Goal: Check status

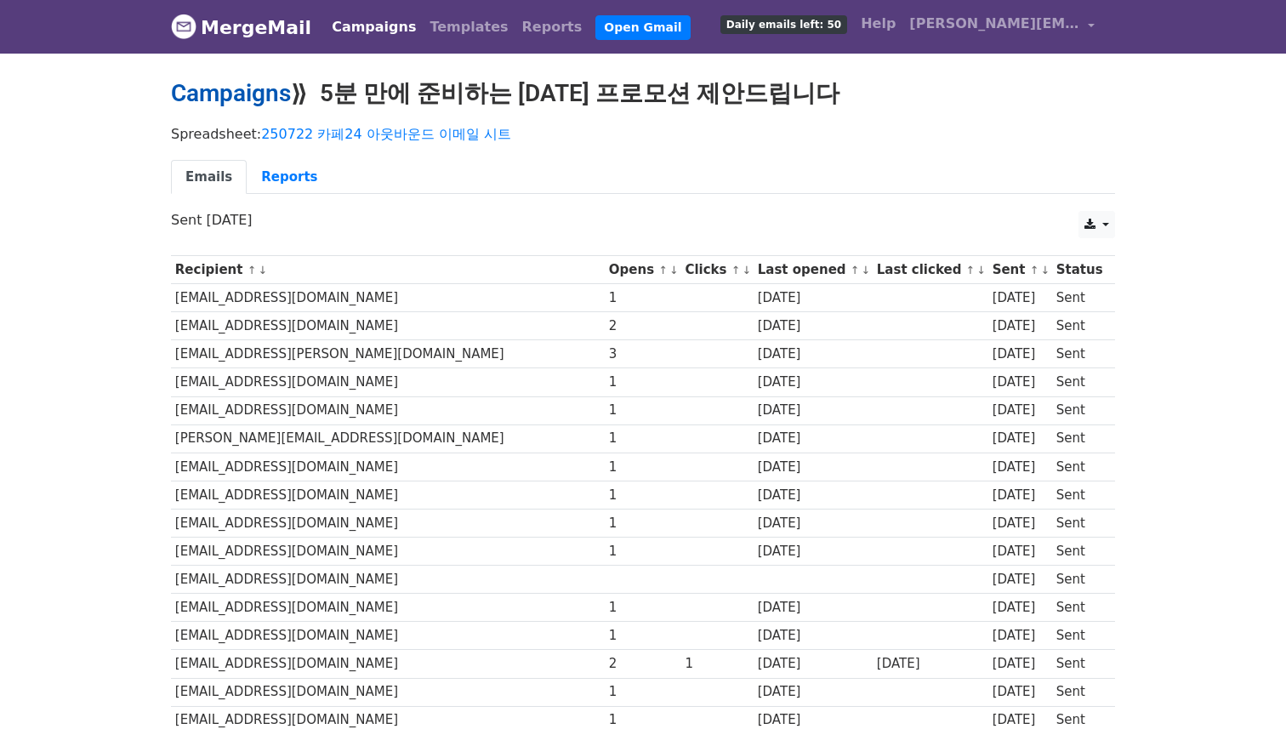
click at [268, 90] on link "Campaigns" at bounding box center [231, 93] width 120 height 28
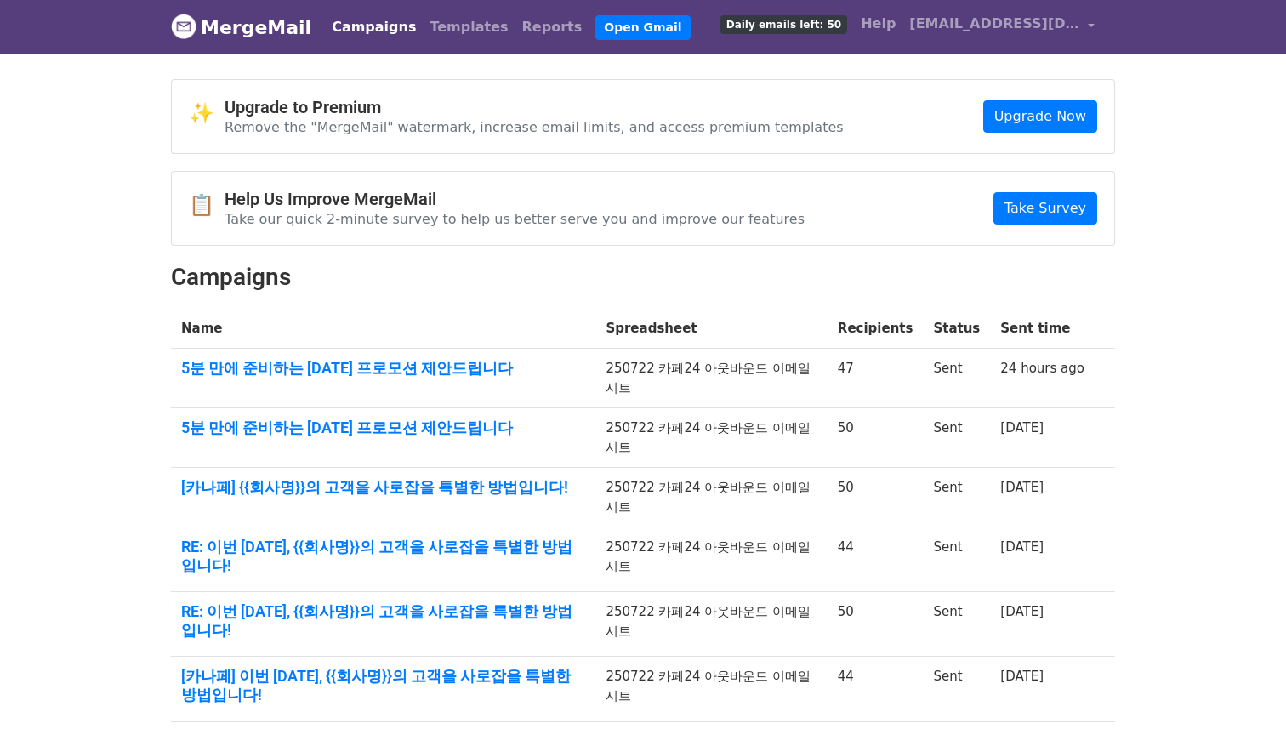
drag, startPoint x: 481, startPoint y: 286, endPoint x: 1175, endPoint y: 124, distance: 712.5
click at [491, 285] on h2 "Campaigns" at bounding box center [643, 277] width 944 height 29
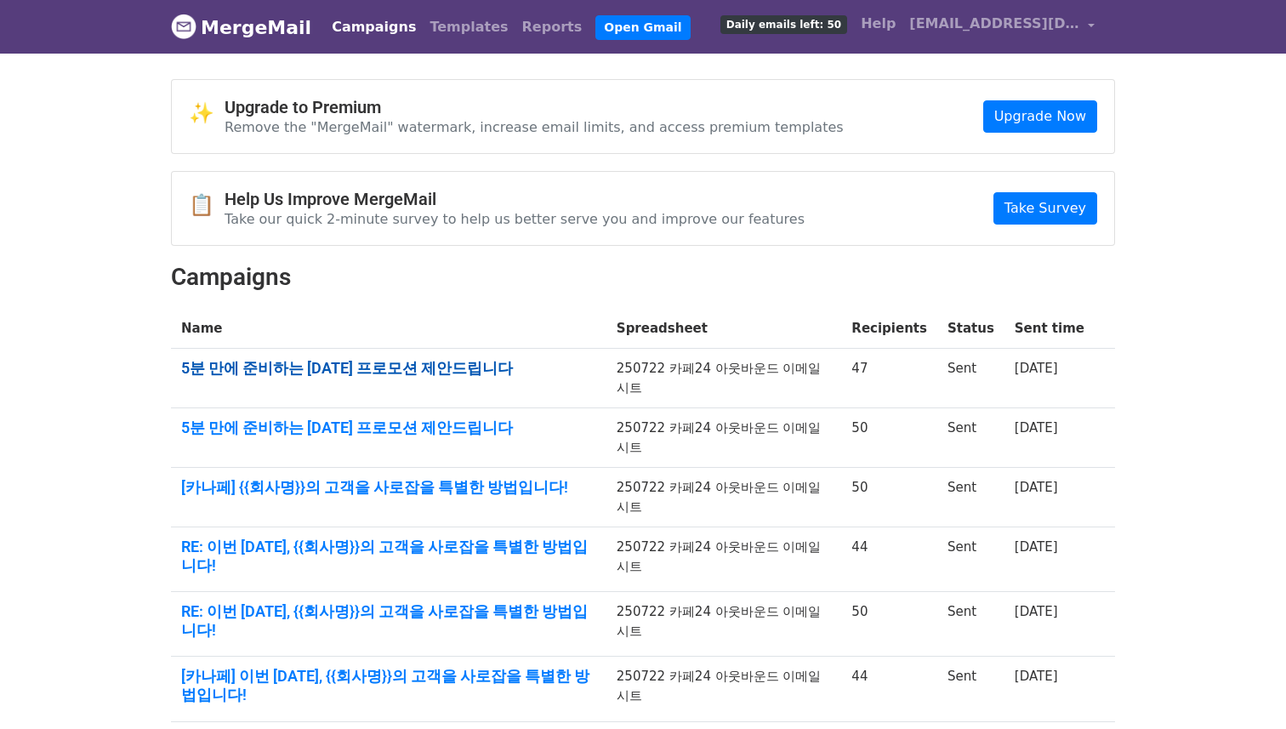
click at [415, 365] on link "5분 만에 준비하는 추석 프로모션 제안드립니다" at bounding box center [388, 368] width 415 height 19
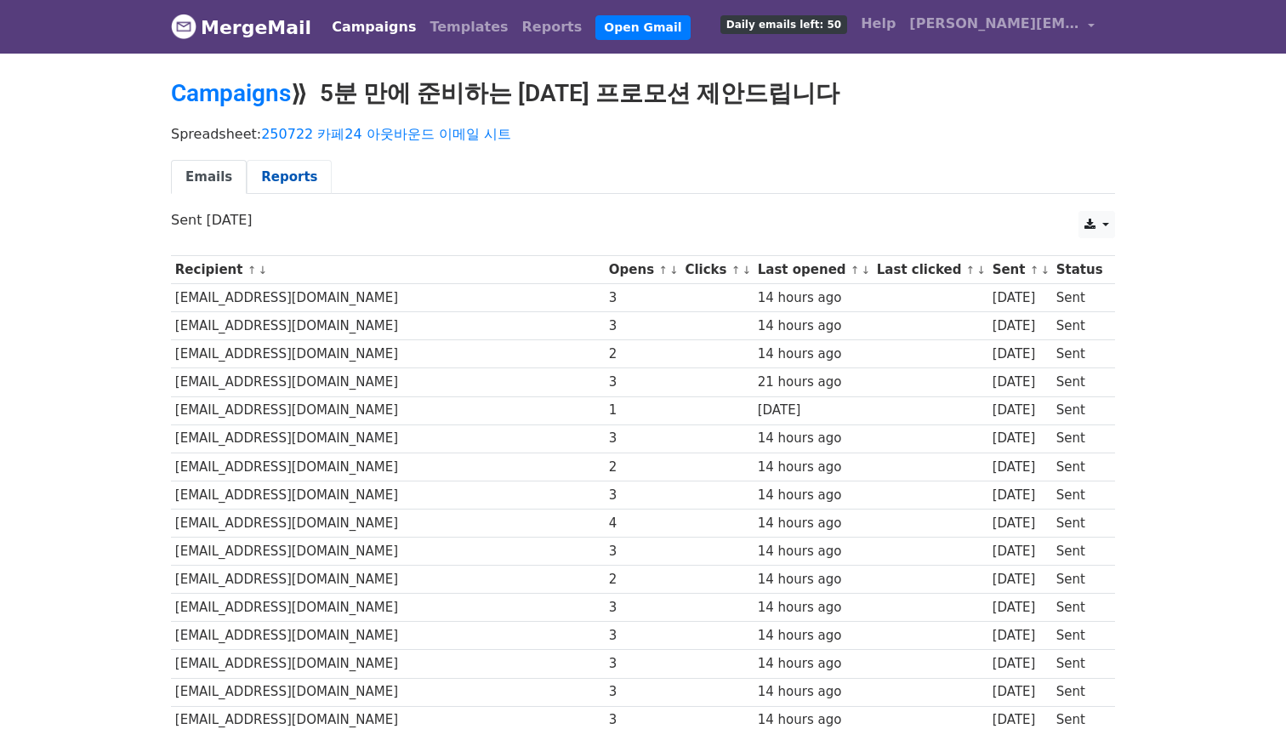
click at [262, 190] on link "Reports" at bounding box center [289, 177] width 85 height 35
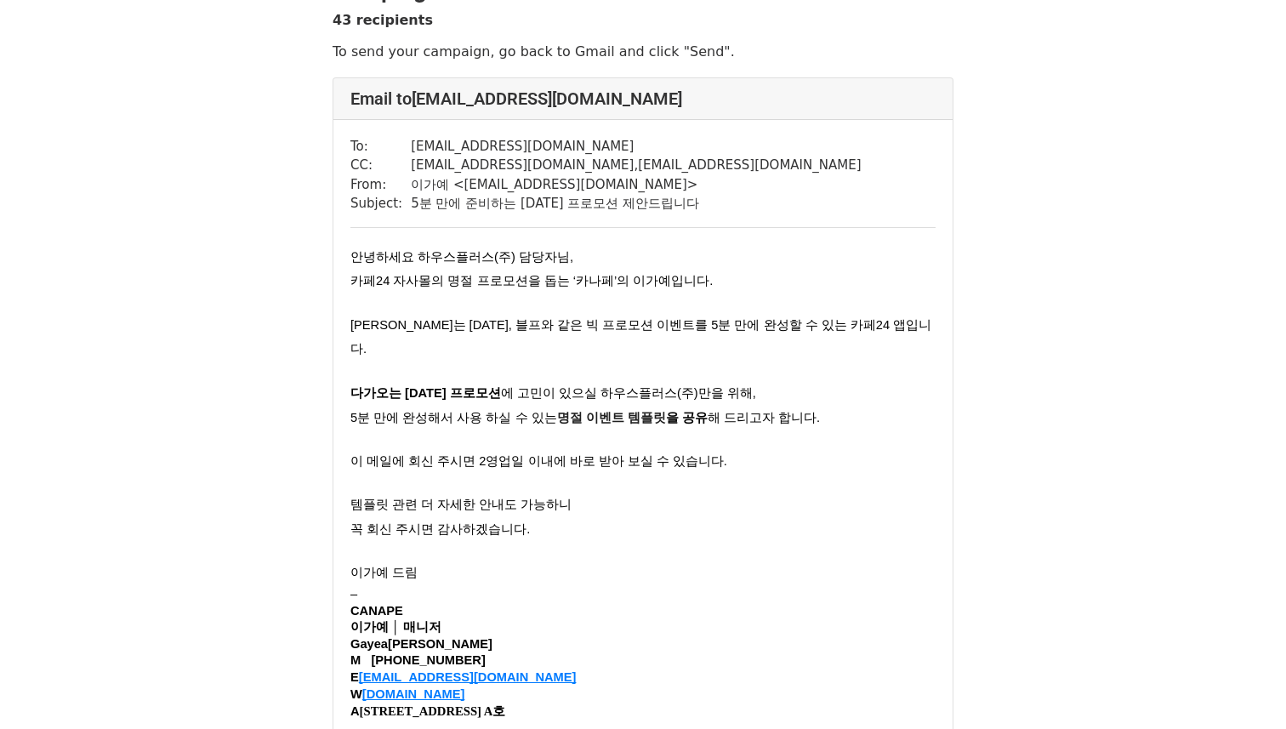
scroll to position [43, 0]
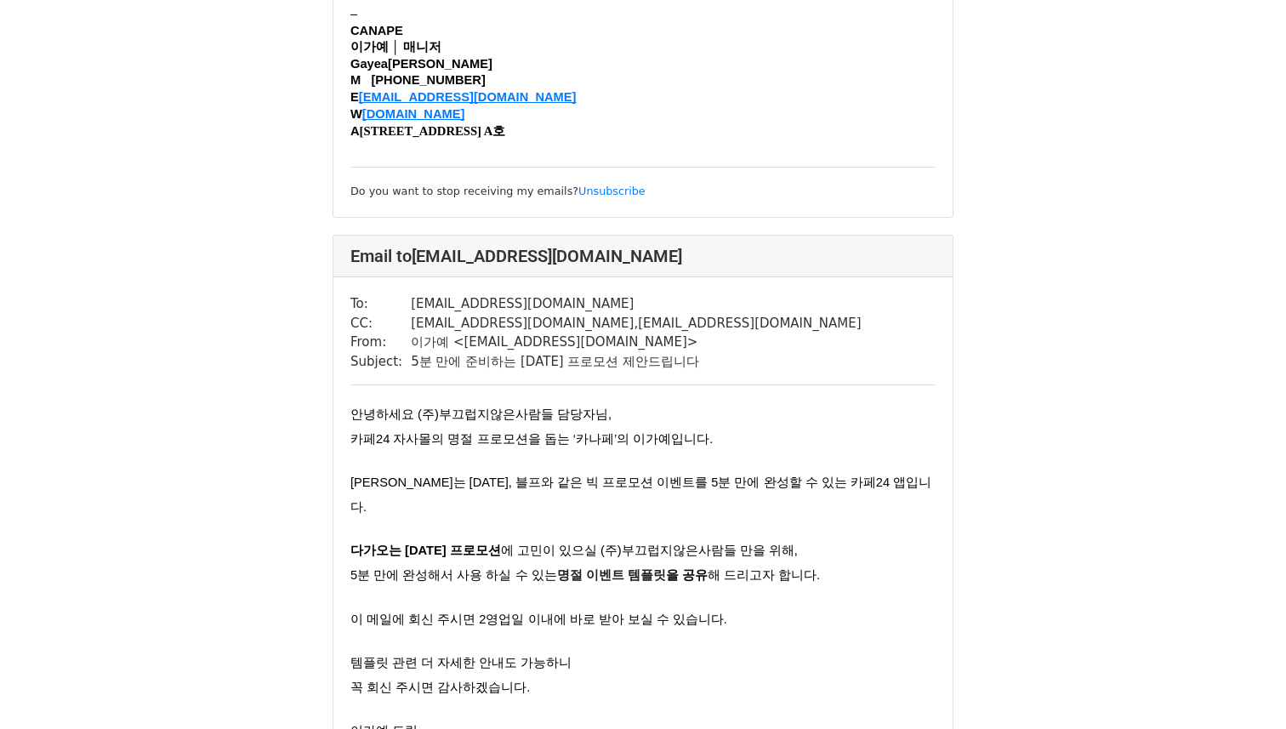
scroll to position [1174, 0]
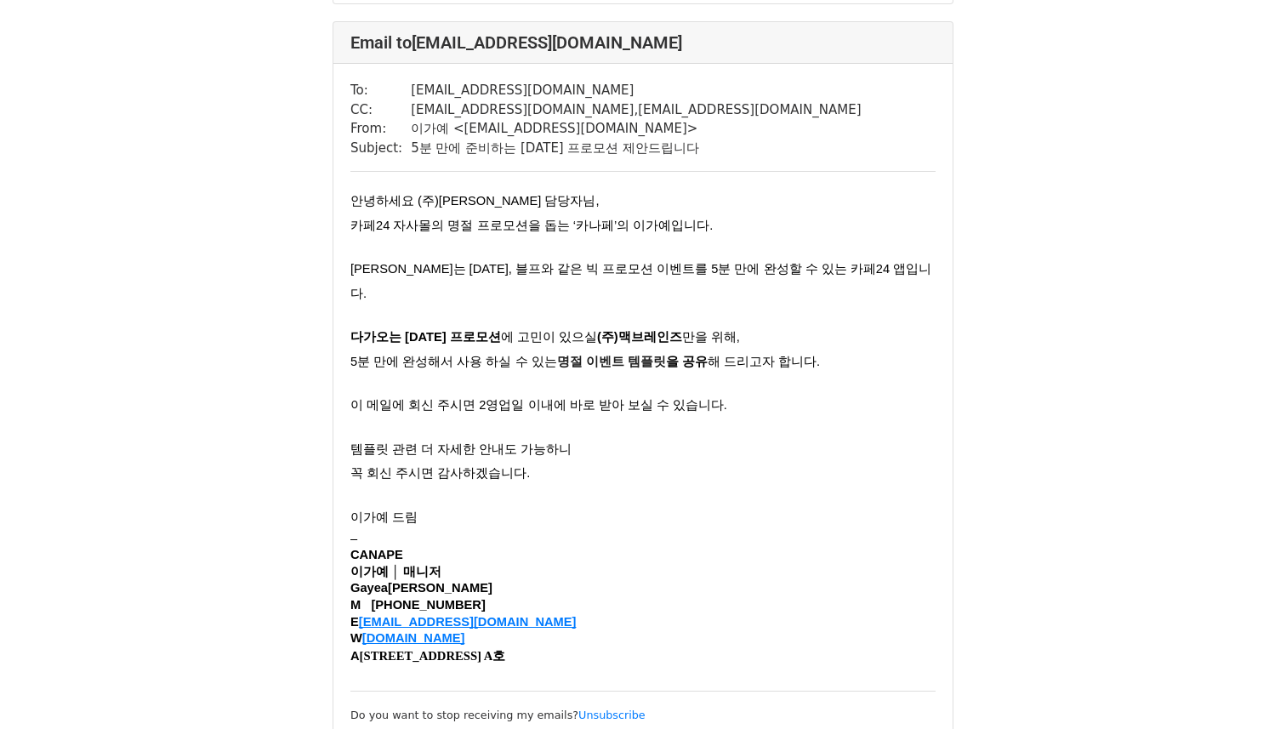
scroll to position [3591, 0]
